Goal: Task Accomplishment & Management: Complete application form

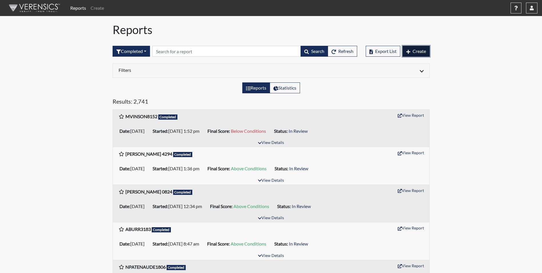
click at [415, 53] on span "Create" at bounding box center [419, 50] width 13 height 5
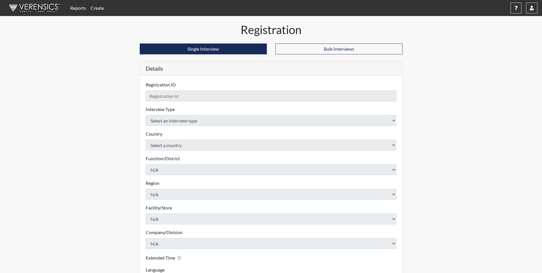
checkbox input "true"
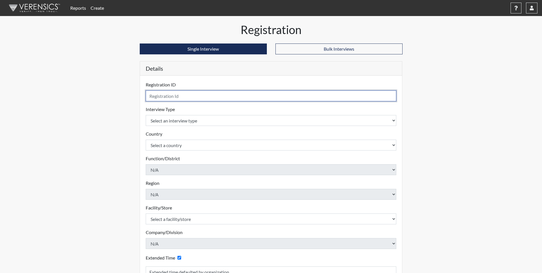
click at [168, 93] on input "text" at bounding box center [271, 95] width 251 height 11
type input "[PERSON_NAME] 5686"
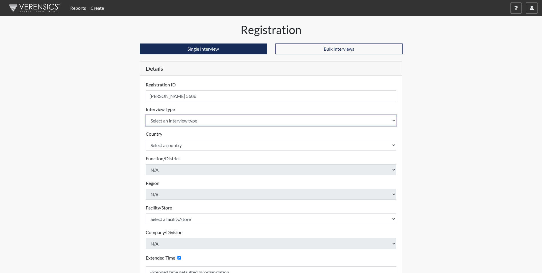
click at [169, 123] on select "Select an interview type Corrections Pre-Employment" at bounding box center [271, 120] width 251 height 11
select select "ff733e93-e1bf-11ea-9c9f-0eff0cf7eb8f"
click at [146, 115] on select "Select an interview type Corrections Pre-Employment" at bounding box center [271, 120] width 251 height 11
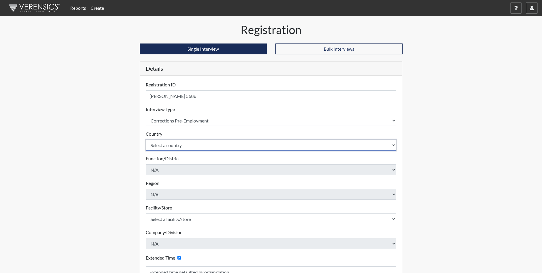
click at [171, 145] on select "Select a country [GEOGRAPHIC_DATA] [GEOGRAPHIC_DATA]" at bounding box center [271, 144] width 251 height 11
select select "united-states-of-[GEOGRAPHIC_DATA]"
click at [146, 139] on select "Select a country [GEOGRAPHIC_DATA] [GEOGRAPHIC_DATA]" at bounding box center [271, 144] width 251 height 11
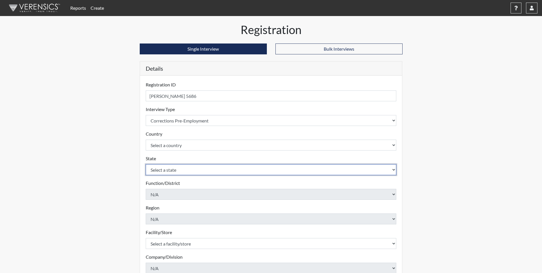
drag, startPoint x: 171, startPoint y: 151, endPoint x: 173, endPoint y: 171, distance: 20.5
click at [173, 171] on select "Select a state [US_STATE] [US_STATE] [US_STATE] [US_STATE] [US_STATE] [US_STATE…" at bounding box center [271, 169] width 251 height 11
select select "SC"
click at [146, 164] on select "Select a state [US_STATE] [US_STATE] [US_STATE] [US_STATE] [US_STATE] [US_STATE…" at bounding box center [271, 169] width 251 height 11
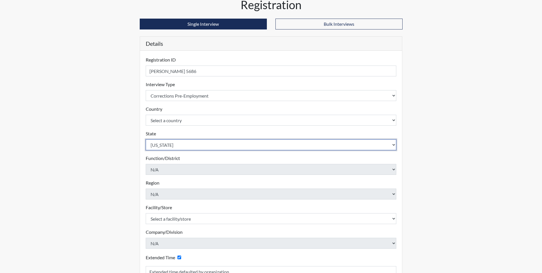
scroll to position [57, 0]
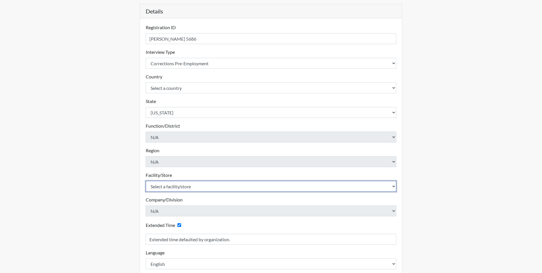
click at [177, 187] on select "Select a facility/store [GEOGRAPHIC_DATA] CI Broad River CI [PERSON_NAME] CI Di…" at bounding box center [271, 186] width 251 height 11
select select "c6e33473-242b-401e-8fed-f89f69c19afd"
click at [146, 181] on select "Select a facility/store [GEOGRAPHIC_DATA] CI Broad River CI [PERSON_NAME] CI Di…" at bounding box center [271, 186] width 251 height 11
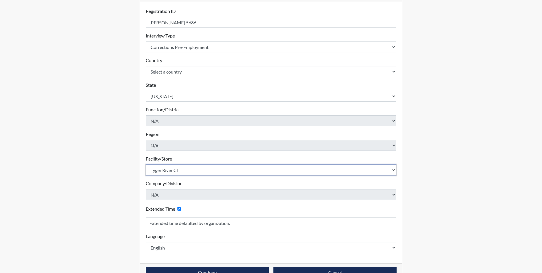
scroll to position [89, 0]
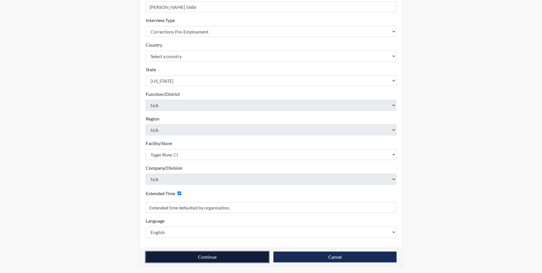
click at [204, 259] on button "Continue" at bounding box center [207, 256] width 123 height 11
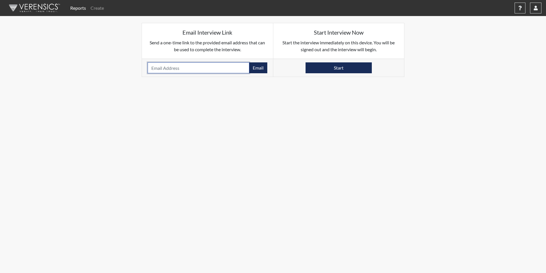
click at [165, 69] on input "email" at bounding box center [199, 67] width 102 height 11
paste input "[EMAIL_ADDRESS][DOMAIN_NAME]"
type input "[EMAIL_ADDRESS][DOMAIN_NAME]"
click at [256, 67] on button "Email" at bounding box center [258, 67] width 18 height 11
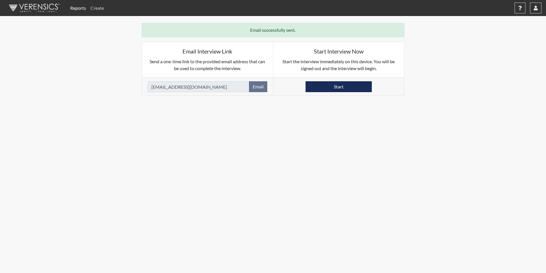
click at [98, 7] on link "Create" at bounding box center [97, 7] width 18 height 11
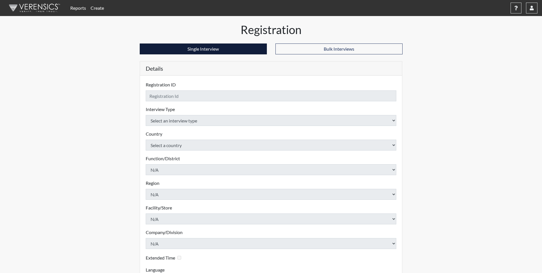
checkbox input "true"
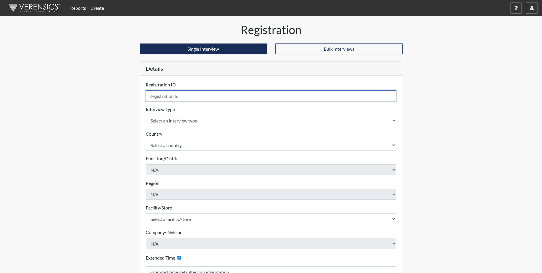
click at [170, 96] on input "text" at bounding box center [271, 95] width 251 height 11
type input "[PERSON_NAME] 3712"
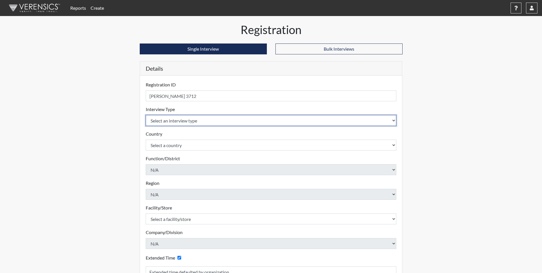
click at [182, 121] on select "Select an interview type Corrections Pre-Employment" at bounding box center [271, 120] width 251 height 11
select select "ff733e93-e1bf-11ea-9c9f-0eff0cf7eb8f"
click at [146, 115] on select "Select an interview type Corrections Pre-Employment" at bounding box center [271, 120] width 251 height 11
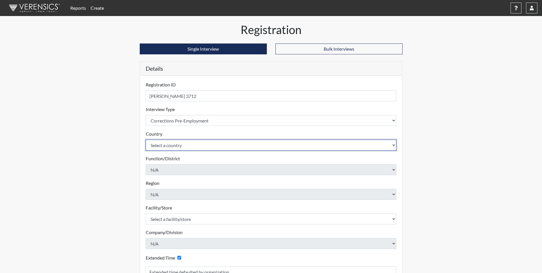
click at [181, 143] on select "Select a country [GEOGRAPHIC_DATA] [GEOGRAPHIC_DATA]" at bounding box center [271, 144] width 251 height 11
select select "united-states-of-[GEOGRAPHIC_DATA]"
click at [146, 139] on select "Select a country [GEOGRAPHIC_DATA] [GEOGRAPHIC_DATA]" at bounding box center [271, 144] width 251 height 11
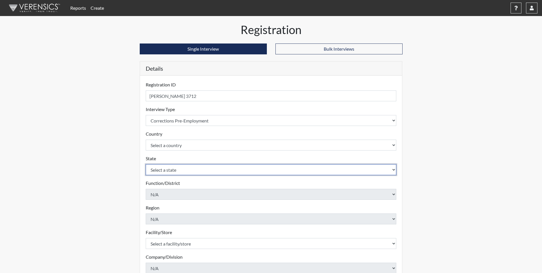
click at [176, 169] on select "Select a state [US_STATE] [US_STATE] [US_STATE] [US_STATE] [US_STATE] [US_STATE…" at bounding box center [271, 169] width 251 height 11
select select "SC"
click at [146, 164] on select "Select a state [US_STATE] [US_STATE] [US_STATE] [US_STATE] [US_STATE] [US_STATE…" at bounding box center [271, 169] width 251 height 11
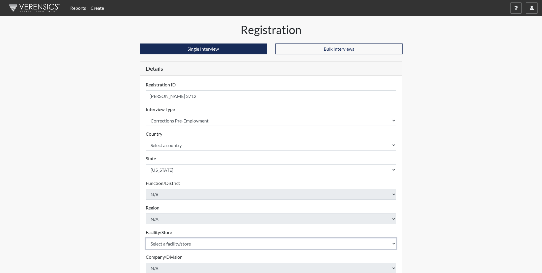
click at [177, 243] on select "Select a facility/store [GEOGRAPHIC_DATA] CI Broad River CI [PERSON_NAME] CI Di…" at bounding box center [271, 243] width 251 height 11
select select "b0862b24-6b6d-4a03-82f3-e8d890c4eba2"
click at [146, 238] on select "Select a facility/store [GEOGRAPHIC_DATA] CI Broad River CI [PERSON_NAME] CI Di…" at bounding box center [271, 243] width 251 height 11
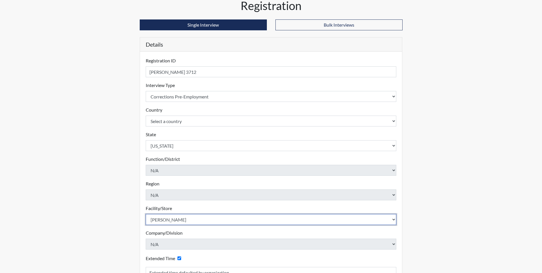
scroll to position [89, 0]
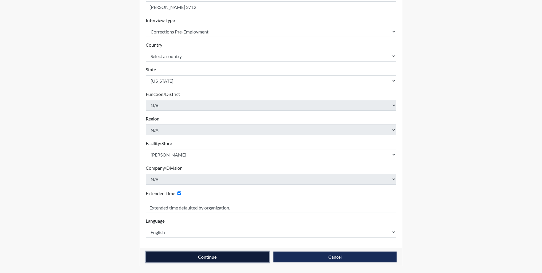
click at [200, 256] on button "Continue" at bounding box center [207, 256] width 123 height 11
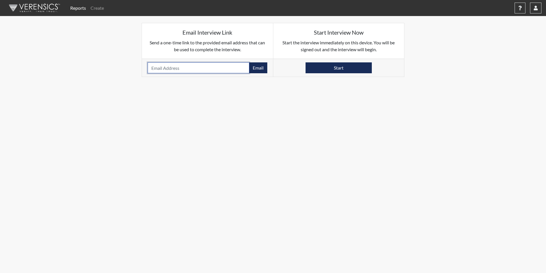
click at [176, 67] on input "email" at bounding box center [199, 67] width 102 height 11
paste input "[EMAIL_ADDRESS][DOMAIN_NAME]"
type input "[EMAIL_ADDRESS][DOMAIN_NAME]"
click at [259, 68] on button "Email" at bounding box center [258, 67] width 18 height 11
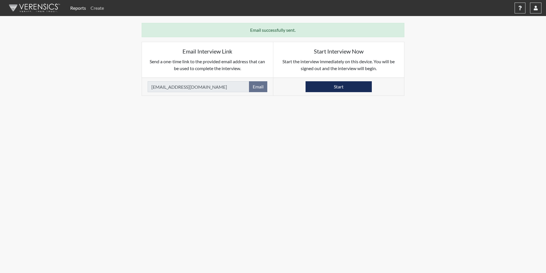
click at [94, 7] on link "Create" at bounding box center [97, 7] width 18 height 11
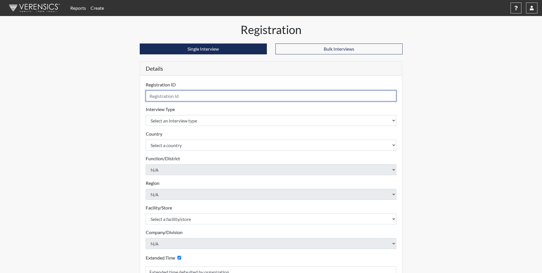
click at [191, 96] on input "text" at bounding box center [271, 95] width 251 height 11
type input "C. Mayas 9723"
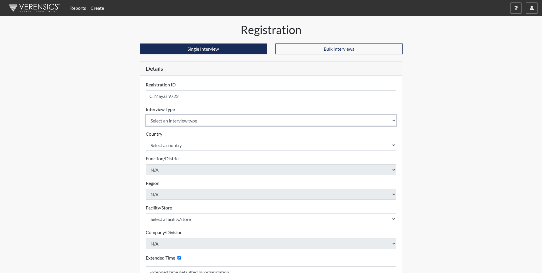
click at [178, 121] on select "Select an interview type Corrections Pre-Employment" at bounding box center [271, 120] width 251 height 11
select select "ff733e93-e1bf-11ea-9c9f-0eff0cf7eb8f"
click at [146, 115] on select "Select an interview type Corrections Pre-Employment" at bounding box center [271, 120] width 251 height 11
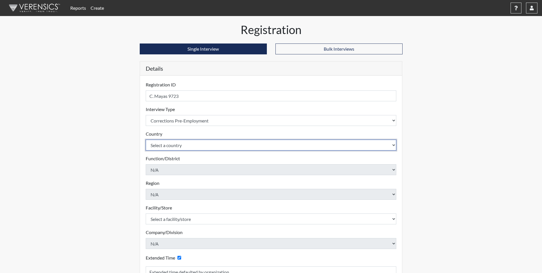
click at [181, 149] on select "Select a country [GEOGRAPHIC_DATA] [GEOGRAPHIC_DATA]" at bounding box center [271, 144] width 251 height 11
select select "united-states-of-[GEOGRAPHIC_DATA]"
click at [146, 139] on select "Select a country [GEOGRAPHIC_DATA] [GEOGRAPHIC_DATA]" at bounding box center [271, 144] width 251 height 11
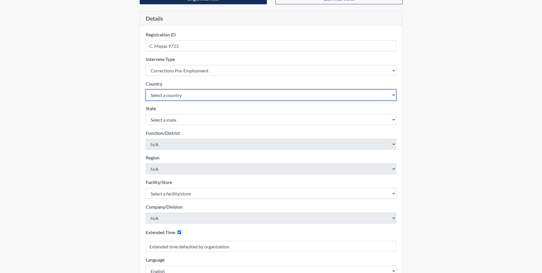
scroll to position [57, 0]
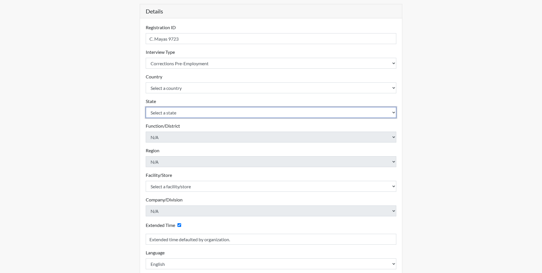
click at [175, 115] on select "Select a state [US_STATE] [US_STATE] [US_STATE] [US_STATE] [US_STATE] [US_STATE…" at bounding box center [271, 112] width 251 height 11
select select "SC"
click at [146, 107] on select "Select a state [US_STATE] [US_STATE] [US_STATE] [US_STATE] [US_STATE] [US_STATE…" at bounding box center [271, 112] width 251 height 11
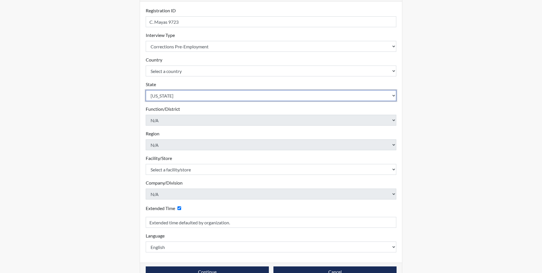
scroll to position [89, 0]
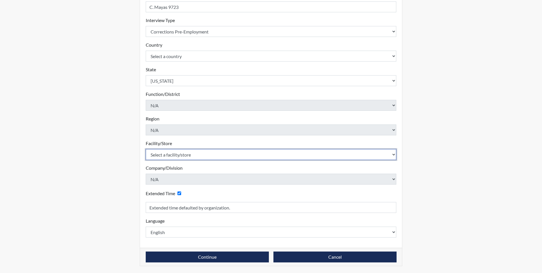
click at [181, 156] on select "Select a facility/store [GEOGRAPHIC_DATA] CI Broad River CI [PERSON_NAME] CI Di…" at bounding box center [271, 154] width 251 height 11
select select "c6e33473-242b-401e-8fed-f89f69c19afd"
click at [146, 149] on select "Select a facility/store [GEOGRAPHIC_DATA] CI Broad River CI [PERSON_NAME] CI Di…" at bounding box center [271, 154] width 251 height 11
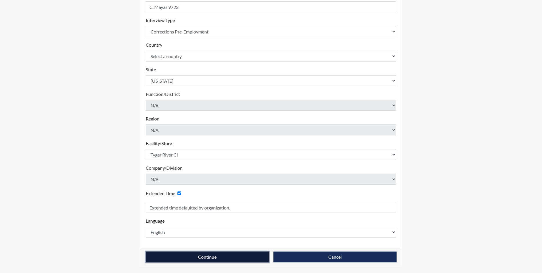
click at [203, 256] on button "Continue" at bounding box center [207, 256] width 123 height 11
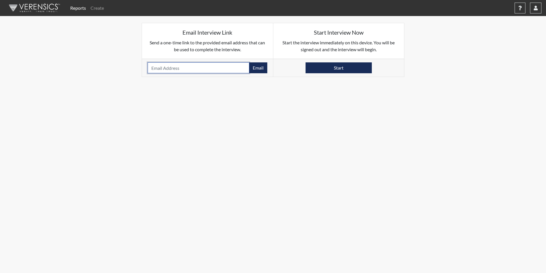
click at [164, 68] on input "email" at bounding box center [199, 67] width 102 height 11
paste input "[EMAIL_ADDRESS][DOMAIN_NAME]"
type input "[EMAIL_ADDRESS][DOMAIN_NAME]"
click at [255, 70] on button "Email" at bounding box center [258, 67] width 18 height 11
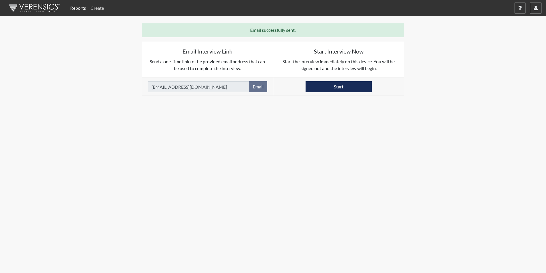
click at [103, 8] on link "Create" at bounding box center [97, 7] width 18 height 11
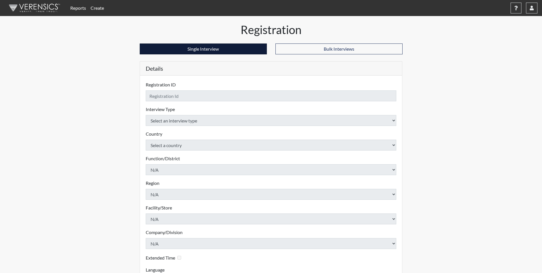
checkbox input "true"
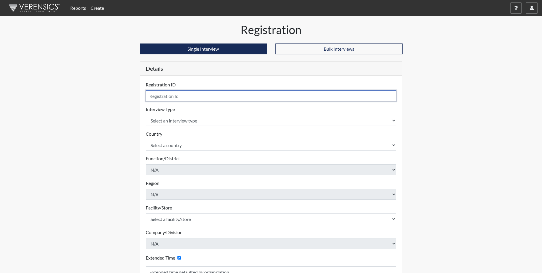
click at [171, 94] on input "text" at bounding box center [271, 95] width 251 height 11
type input "[PERSON_NAME] 2788"
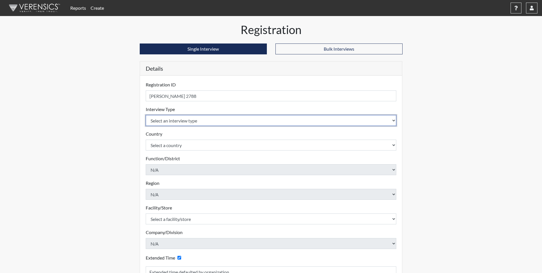
click at [177, 124] on select "Select an interview type Corrections Pre-Employment" at bounding box center [271, 120] width 251 height 11
select select "ff733e93-e1bf-11ea-9c9f-0eff0cf7eb8f"
click at [146, 115] on select "Select an interview type Corrections Pre-Employment" at bounding box center [271, 120] width 251 height 11
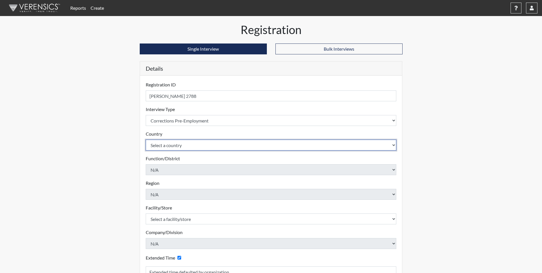
click at [169, 147] on select "Select a country [GEOGRAPHIC_DATA] [GEOGRAPHIC_DATA]" at bounding box center [271, 144] width 251 height 11
select select "united-states-of-[GEOGRAPHIC_DATA]"
click at [146, 139] on select "Select a country [GEOGRAPHIC_DATA] [GEOGRAPHIC_DATA]" at bounding box center [271, 144] width 251 height 11
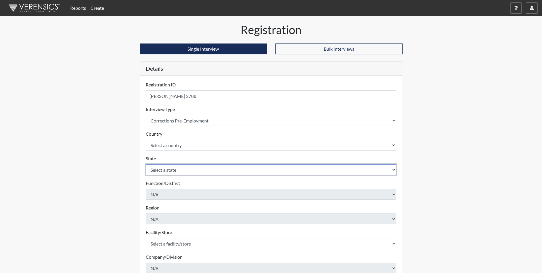
click at [168, 170] on select "Select a state [US_STATE] [US_STATE] [US_STATE] [US_STATE] [US_STATE] [US_STATE…" at bounding box center [271, 169] width 251 height 11
select select "SC"
click at [146, 164] on select "Select a state [US_STATE] [US_STATE] [US_STATE] [US_STATE] [US_STATE] [US_STATE…" at bounding box center [271, 169] width 251 height 11
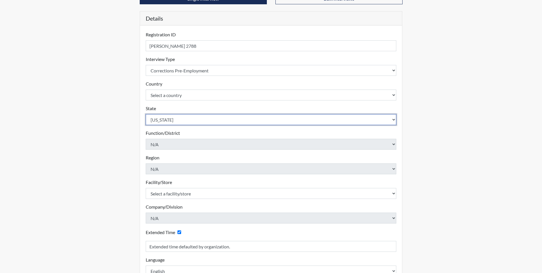
scroll to position [89, 0]
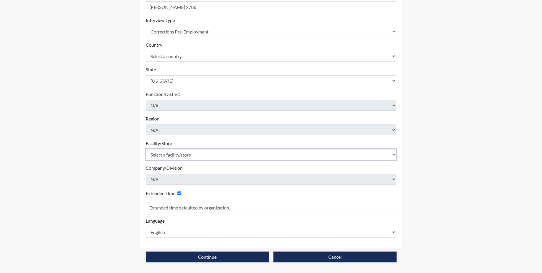
click at [173, 154] on select "Select a facility/store [GEOGRAPHIC_DATA] CI Broad River CI [PERSON_NAME] CI Di…" at bounding box center [271, 154] width 251 height 11
select select "b0862b24-6b6d-4a03-82f3-e8d890c4eba2"
click at [146, 149] on select "Select a facility/store [GEOGRAPHIC_DATA] CI Broad River CI [PERSON_NAME] CI Di…" at bounding box center [271, 154] width 251 height 11
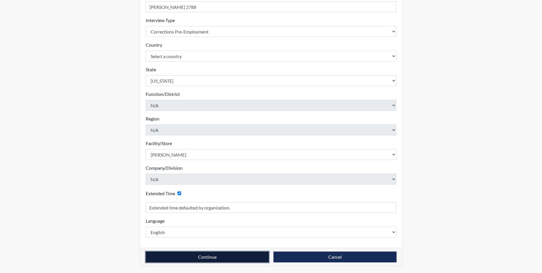
click at [203, 259] on button "Continue" at bounding box center [207, 256] width 123 height 11
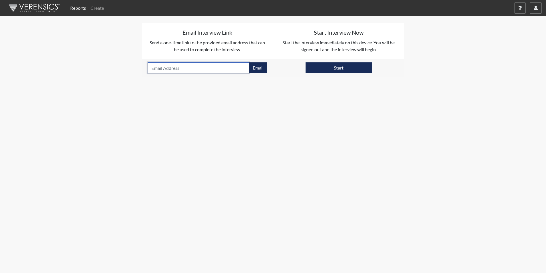
click at [183, 67] on input "email" at bounding box center [199, 67] width 102 height 11
paste input "[EMAIL_ADDRESS][DOMAIN_NAME]"
type input "[EMAIL_ADDRESS][DOMAIN_NAME]"
click at [256, 70] on button "Email" at bounding box center [258, 67] width 18 height 11
